Goal: Transaction & Acquisition: Purchase product/service

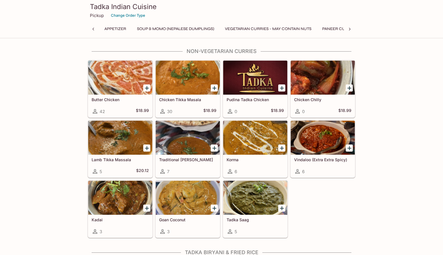
scroll to position [0, 105]
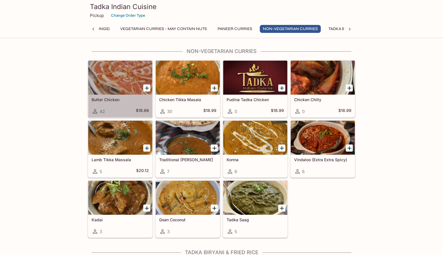
click at [119, 108] on div "Butter Chicken 42 $18.99" at bounding box center [120, 106] width 64 height 23
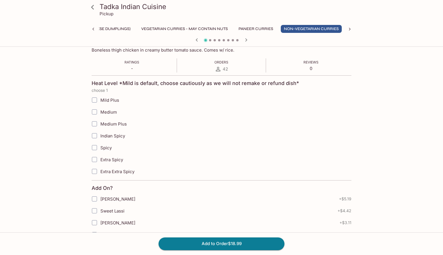
scroll to position [95, 0]
click at [118, 94] on label "Mild Plus" at bounding box center [193, 100] width 209 height 12
click at [100, 94] on input "Mild Plus" at bounding box center [94, 99] width 11 height 11
click at [104, 100] on span "Mild Plus" at bounding box center [109, 99] width 19 height 5
click at [100, 100] on input "Mild Plus" at bounding box center [94, 99] width 11 height 11
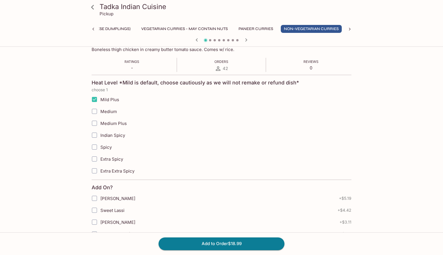
checkbox input "false"
click at [62, 106] on div "Tadka Indian Cuisine Pickup Appetizer Soup & Momo (Nepalese Dumplings) Vegetari…" at bounding box center [221, 148] width 363 height 389
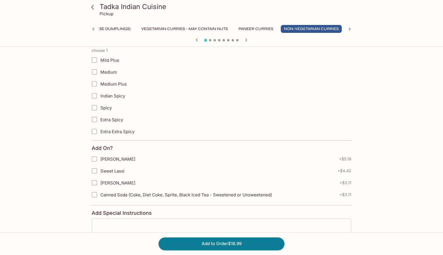
scroll to position [182, 0]
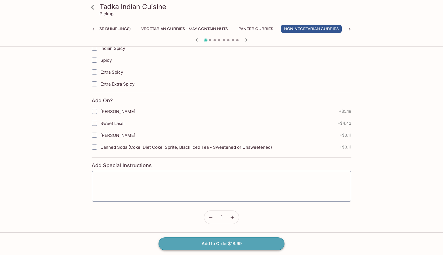
click at [197, 239] on button "Add to Order $18.99" at bounding box center [222, 244] width 126 height 12
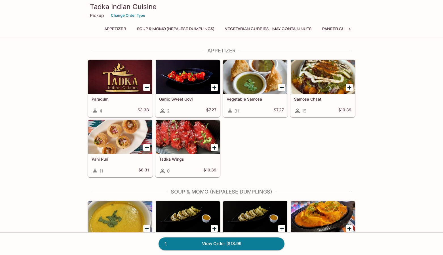
click at [280, 30] on button "Vegetarian Curries - may contain nuts" at bounding box center [268, 29] width 93 height 8
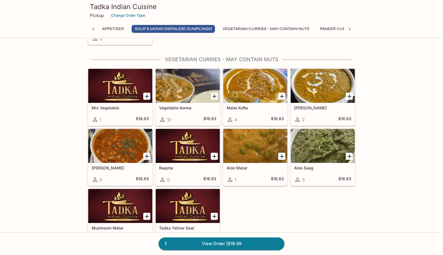
click at [111, 109] on h5 "Mix Vegetable" at bounding box center [120, 108] width 57 height 5
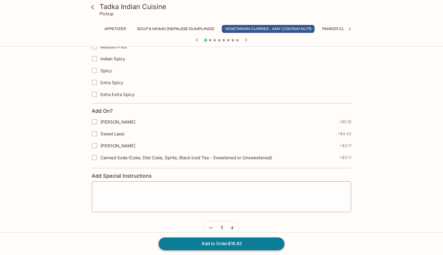
click at [227, 244] on button "Add to Order $16.63" at bounding box center [222, 244] width 126 height 12
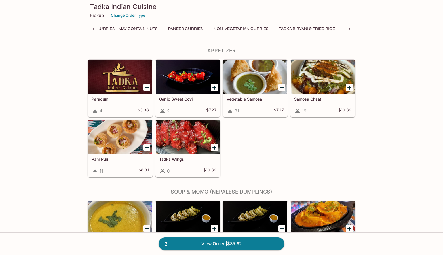
click at [310, 28] on button "Tadka Biryani & Fried Rice" at bounding box center [307, 29] width 62 height 8
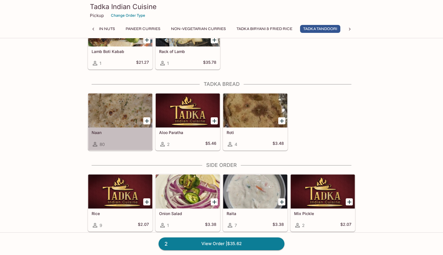
click at [116, 138] on div "Naan 80" at bounding box center [120, 139] width 64 height 23
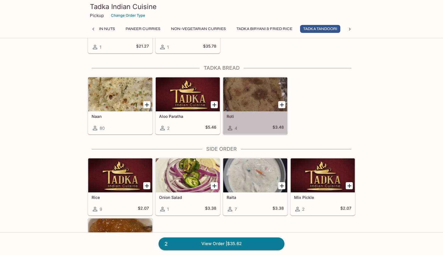
click at [251, 92] on div at bounding box center [255, 94] width 64 height 34
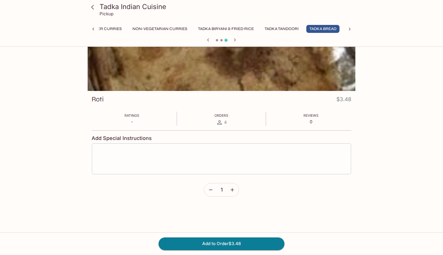
scroll to position [37, 0]
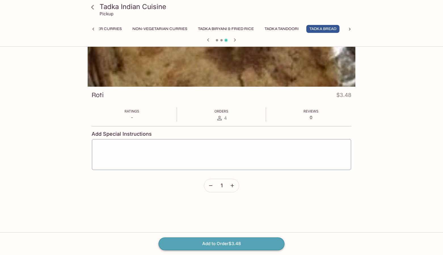
click at [233, 243] on button "Add to Order $3.48" at bounding box center [222, 244] width 126 height 12
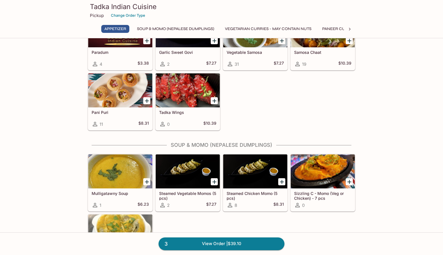
scroll to position [93, 0]
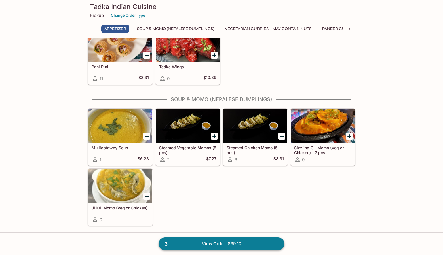
click at [251, 242] on link "3 View Order | $39.10" at bounding box center [222, 244] width 126 height 12
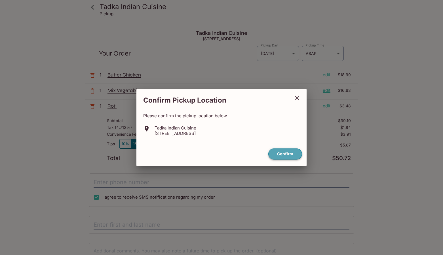
click at [286, 157] on button "Confirm" at bounding box center [285, 154] width 34 height 11
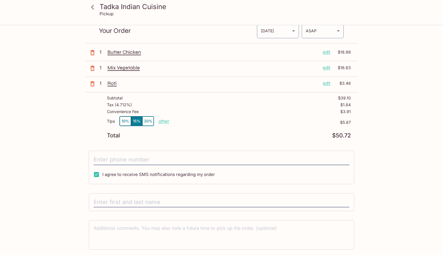
scroll to position [25, 0]
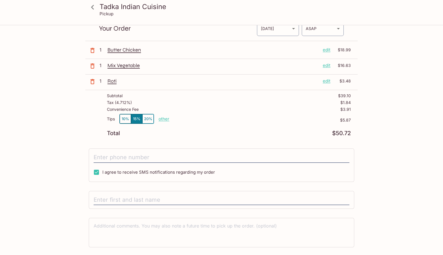
click at [169, 119] on p "$5.87" at bounding box center [260, 120] width 182 height 5
click at [163, 119] on p "other" at bounding box center [164, 118] width 11 height 5
click at [155, 108] on div "Convenience Fee $3.91" at bounding box center [229, 110] width 244 height 7
click at [167, 118] on p "other" at bounding box center [164, 118] width 11 height 5
click at [189, 120] on input "5.87" at bounding box center [197, 119] width 18 height 6
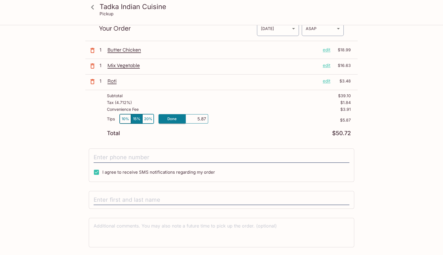
type input "15.87"
click at [239, 140] on div "Tadka Indian Cuisine [STREET_ADDRESS] Your Order Pickup Day [DATE] [DATE] Picku…" at bounding box center [221, 136] width 272 height 270
click at [165, 121] on p "other" at bounding box center [164, 118] width 11 height 5
click at [172, 119] on p "$15.87" at bounding box center [260, 120] width 182 height 5
click at [166, 119] on p "other" at bounding box center [164, 118] width 11 height 5
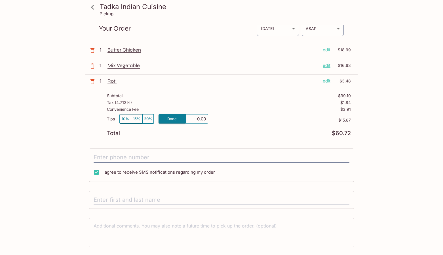
type input "0.00"
click at [165, 121] on p "other" at bounding box center [164, 118] width 11 height 5
click at [197, 133] on div "Total $44.85" at bounding box center [229, 133] width 244 height 5
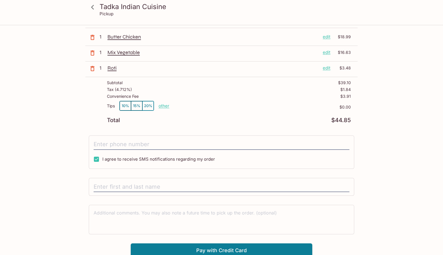
scroll to position [41, 0]
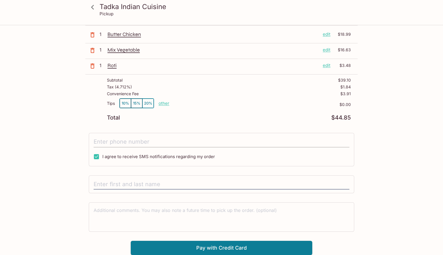
click at [165, 142] on input "tel" at bounding box center [222, 142] width 256 height 11
type input "[PHONE_NUMBER]"
click at [149, 177] on div at bounding box center [222, 185] width 266 height 18
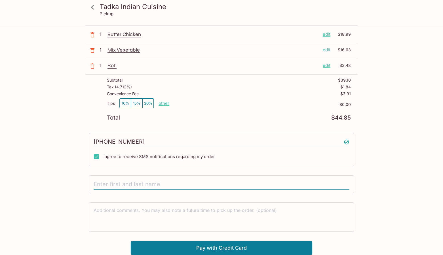
click at [147, 184] on input "text" at bounding box center [222, 184] width 256 height 11
type input "J"
type input "[PERSON_NAME]"
click at [81, 204] on div "Tadka Indian Cuisine Pickup Tadka Indian Cuisine [STREET_ADDRESS] Your Order Pi…" at bounding box center [221, 120] width 363 height 270
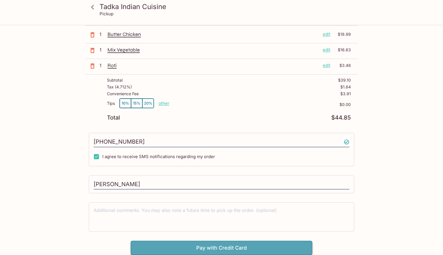
click at [193, 243] on button "Pay with Credit Card" at bounding box center [222, 248] width 182 height 14
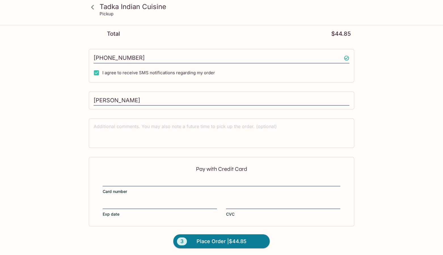
scroll to position [126, 0]
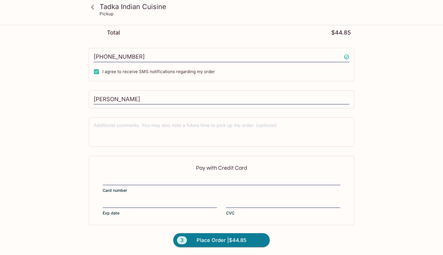
click at [115, 178] on div at bounding box center [222, 182] width 238 height 8
click at [115, 178] on input "Card number" at bounding box center [222, 178] width 238 height 0
click at [348, 202] on div "Pay with Credit Card Card number Exp date CVC" at bounding box center [222, 190] width 266 height 69
click at [68, 199] on div "Tadka Indian Cuisine Pickup Tadka Indian Cuisine [STREET_ADDRESS] Your Order Pi…" at bounding box center [221, 78] width 363 height 356
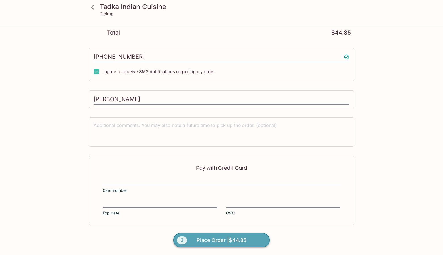
click at [201, 238] on span "Place Order | $44.85" at bounding box center [222, 240] width 50 height 9
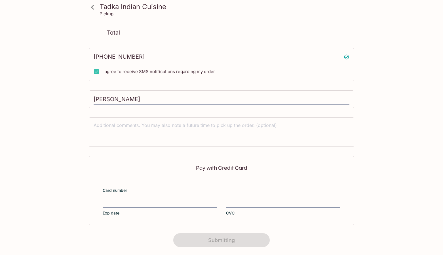
scroll to position [78, 0]
